Goal: Information Seeking & Learning: Compare options

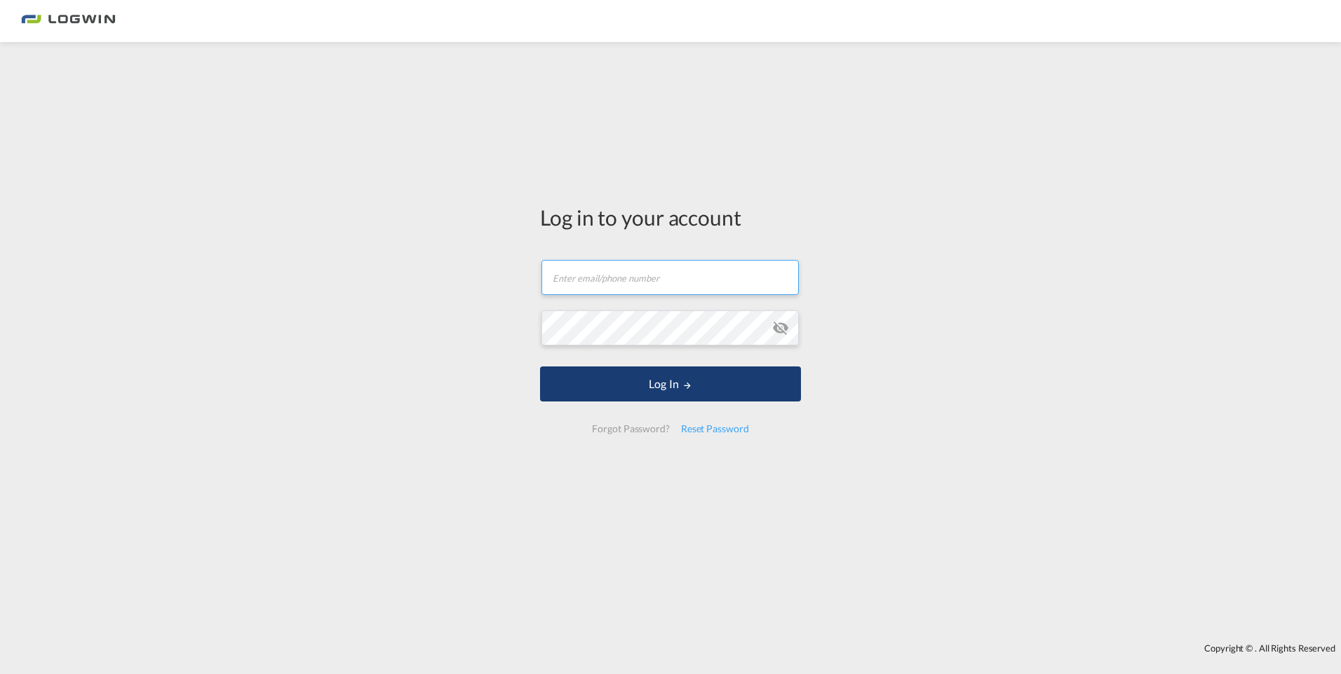
type input "[EMAIL_ADDRESS][DOMAIN_NAME]"
click at [591, 376] on button "Log In" at bounding box center [670, 384] width 261 height 35
